Goal: Find specific page/section: Find specific page/section

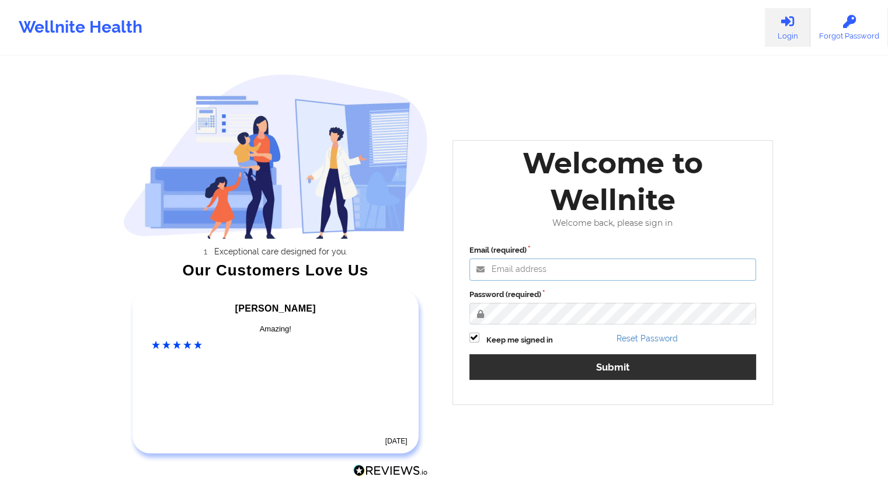
type input "[EMAIL_ADDRESS][DOMAIN_NAME]"
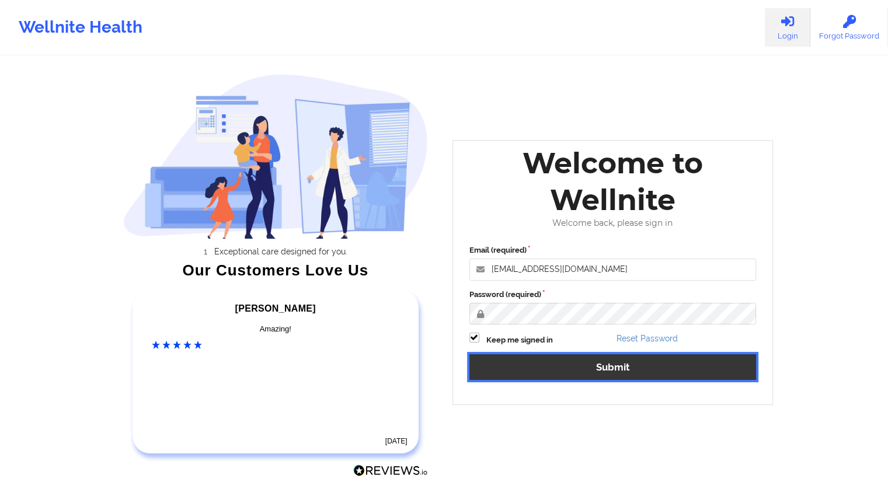
click at [618, 366] on button "Submit" at bounding box center [612, 366] width 287 height 25
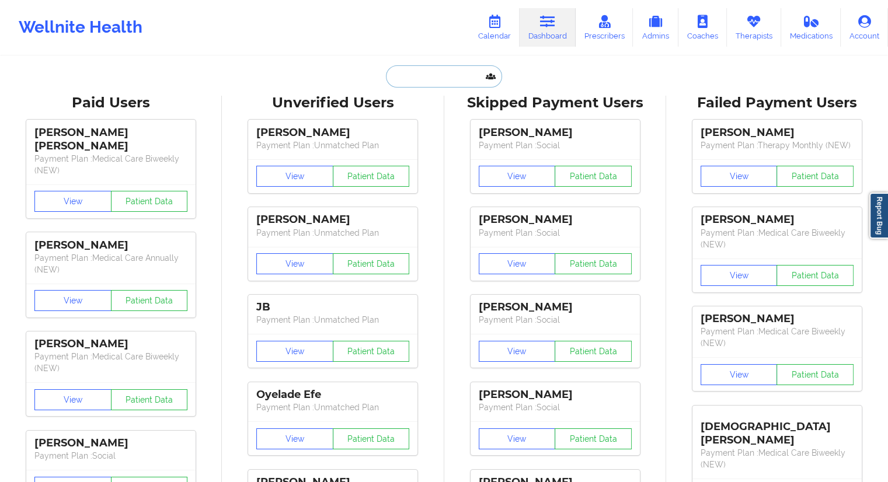
click at [411, 72] on input "text" at bounding box center [444, 76] width 116 height 22
paste input "sesm72@gmail.com"
type input "sesm72@gmail.com"
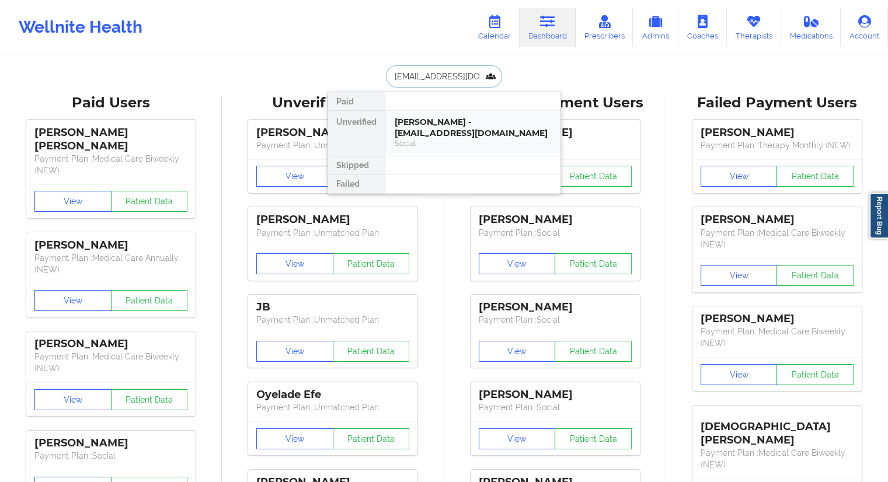
click at [417, 151] on div "Shelley McIntyre - sesm72@gmail.com Social" at bounding box center [472, 133] width 175 height 45
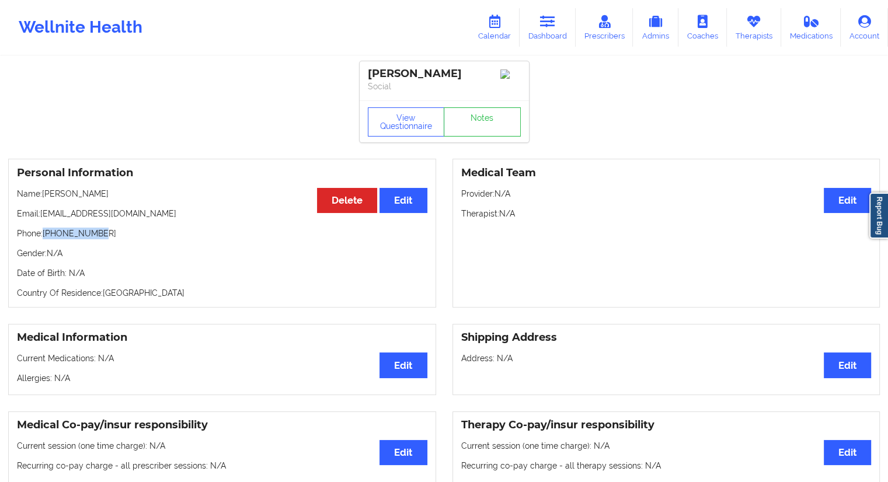
drag, startPoint x: 92, startPoint y: 239, endPoint x: 45, endPoint y: 239, distance: 47.3
click at [45, 239] on p "Phone: +19792398077" at bounding box center [222, 234] width 410 height 12
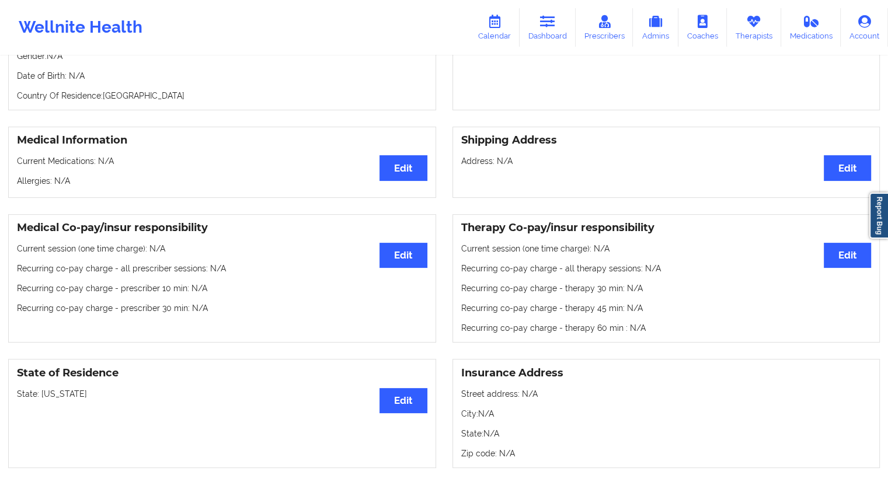
scroll to position [81, 0]
